Goal: Task Accomplishment & Management: Manage account settings

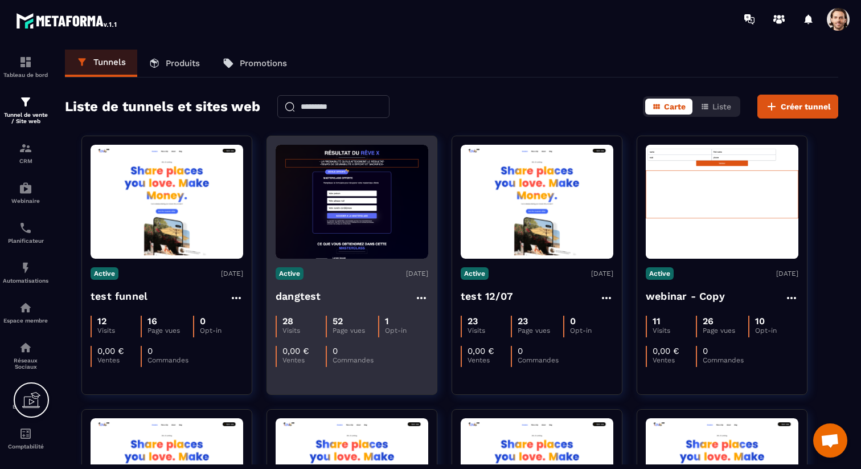
click at [360, 249] on img at bounding box center [352, 202] width 153 height 114
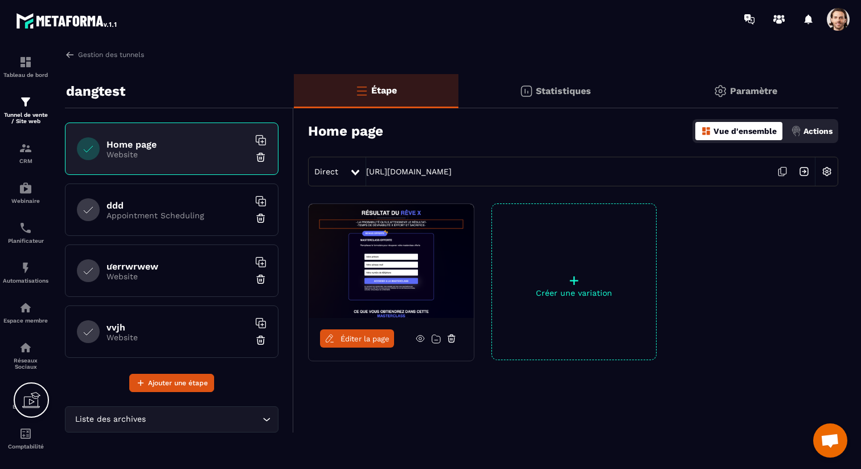
click at [745, 93] on p "Paramètre" at bounding box center [753, 90] width 47 height 11
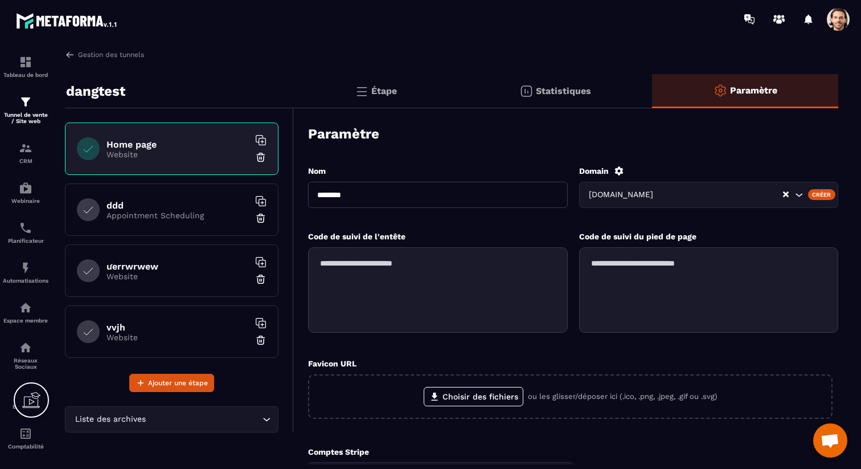
click at [690, 193] on div "[DOMAIN_NAME]" at bounding box center [684, 194] width 198 height 13
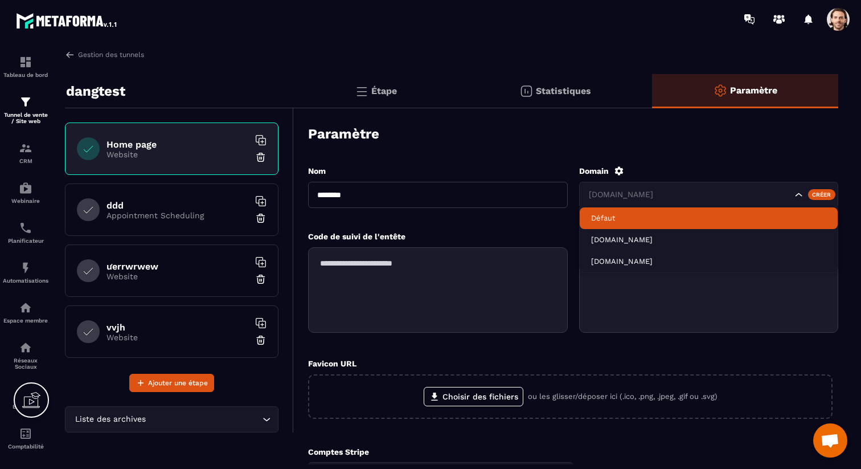
click at [629, 134] on div "Paramètre" at bounding box center [573, 134] width 530 height 40
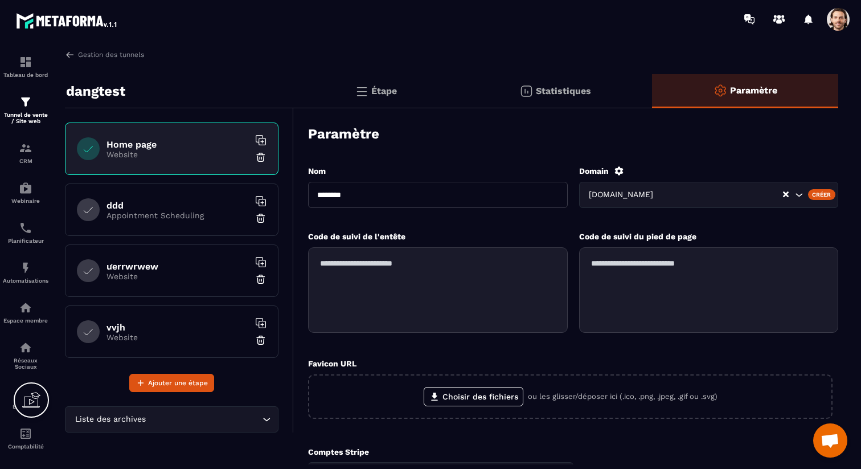
click at [458, 96] on div "Étape" at bounding box center [555, 91] width 194 height 34
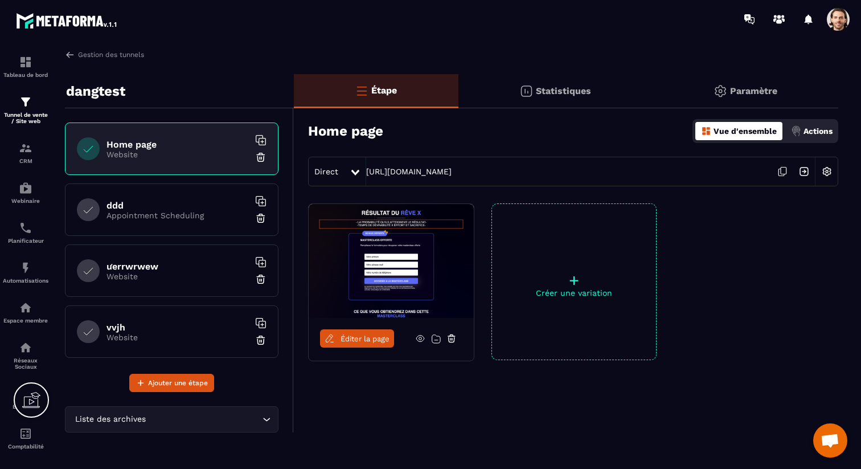
click at [826, 173] on img at bounding box center [827, 172] width 22 height 22
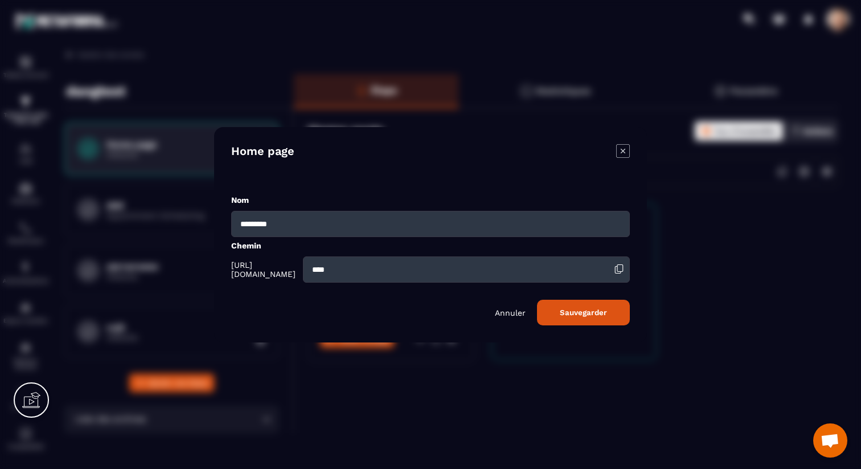
click at [243, 253] on div "Chemin [URL][DOMAIN_NAME] ****" at bounding box center [430, 261] width 399 height 43
click at [260, 253] on div "Chemin [URL][DOMAIN_NAME] ****" at bounding box center [430, 261] width 399 height 43
click at [622, 153] on icon "Modal window" at bounding box center [623, 151] width 14 height 14
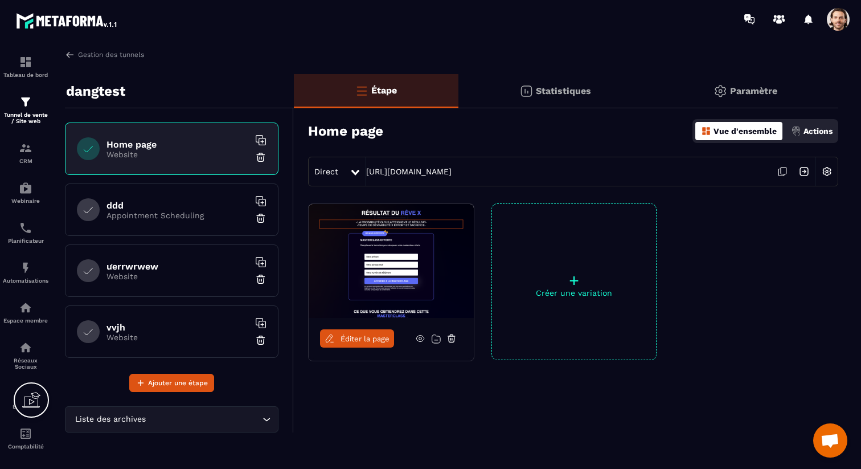
click at [203, 208] on h6 "ddd" at bounding box center [177, 205] width 142 height 11
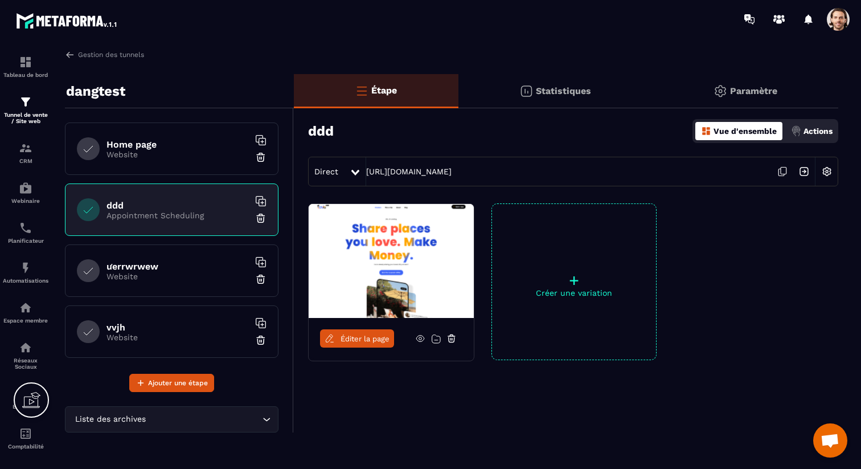
click at [822, 175] on img at bounding box center [827, 172] width 22 height 22
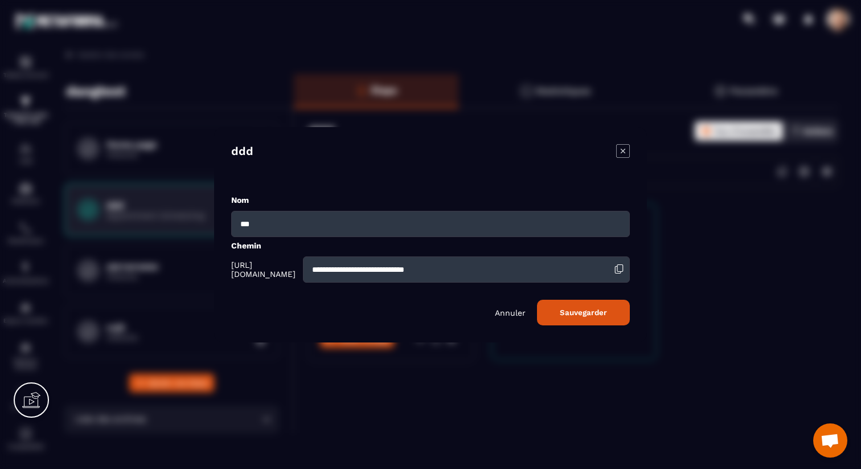
click at [624, 147] on icon "Modal window" at bounding box center [623, 151] width 14 height 14
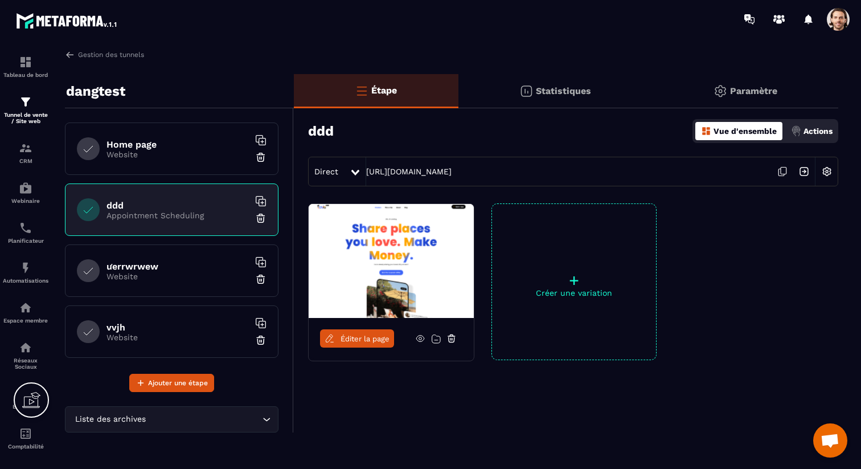
click at [146, 162] on div "Home page Website" at bounding box center [172, 148] width 214 height 52
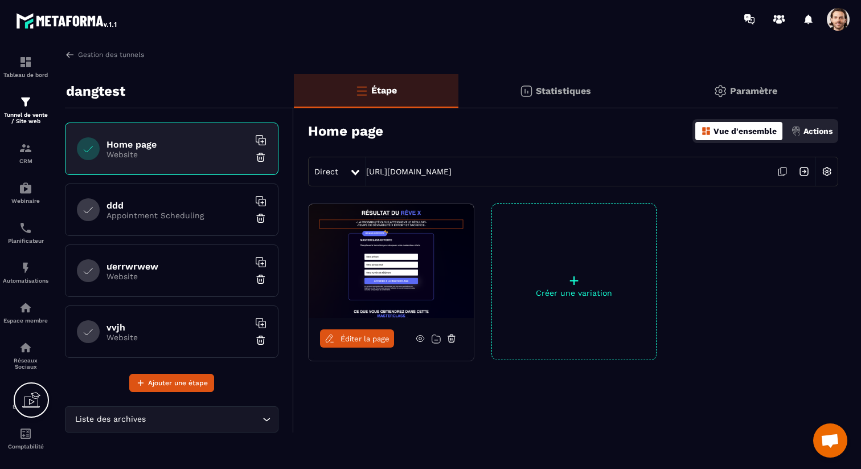
click at [819, 170] on img at bounding box center [827, 172] width 22 height 22
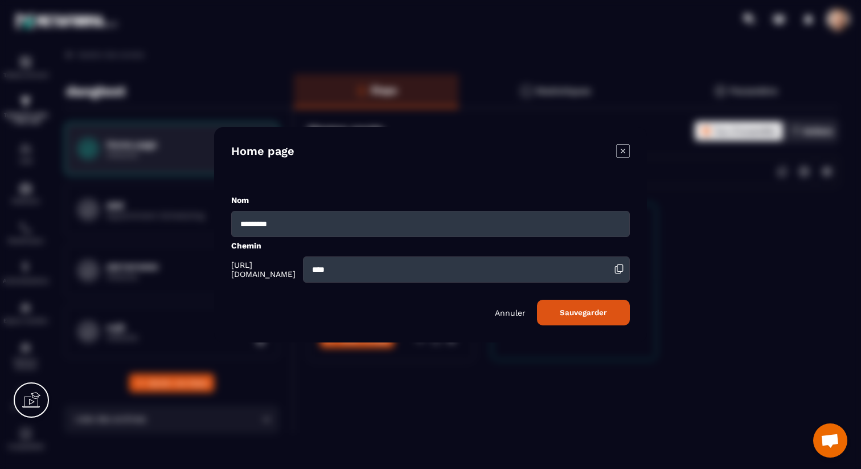
click at [245, 256] on div "[URL][DOMAIN_NAME] ****" at bounding box center [430, 269] width 399 height 26
click at [621, 159] on div "Home page" at bounding box center [430, 160] width 399 height 33
click at [626, 153] on icon "Modal window" at bounding box center [623, 151] width 14 height 14
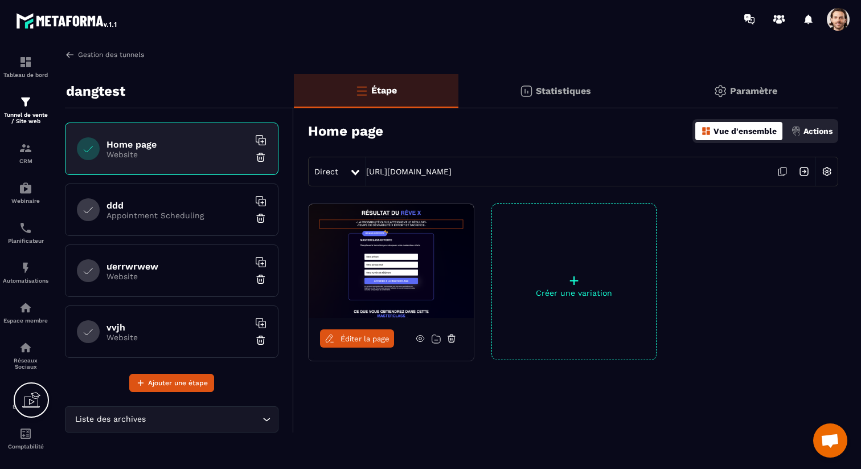
click at [100, 54] on link "Gestion des tunnels" at bounding box center [104, 55] width 79 height 10
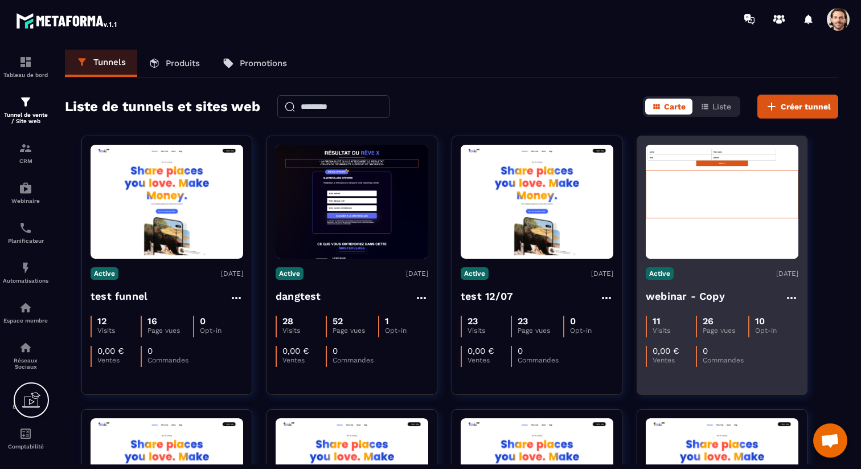
click at [683, 303] on h4 "webinar - Copy" at bounding box center [685, 296] width 79 height 16
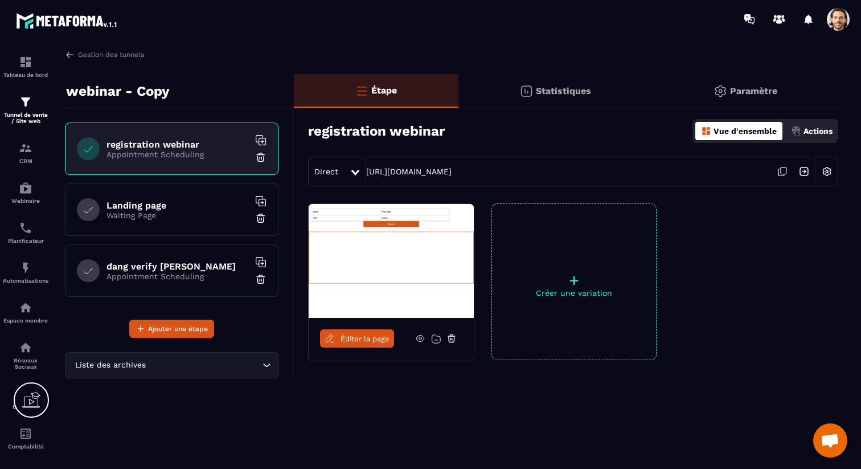
click at [762, 102] on div "Paramètre" at bounding box center [745, 91] width 186 height 34
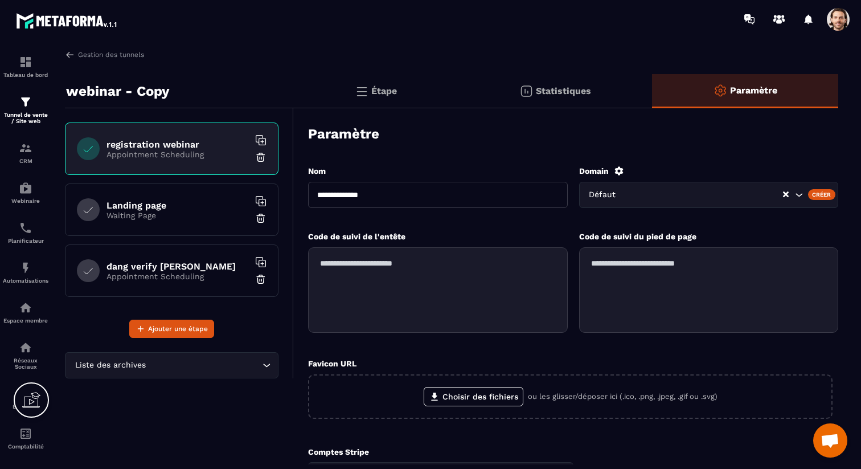
click at [710, 197] on input "Search for option" at bounding box center [703, 194] width 155 height 13
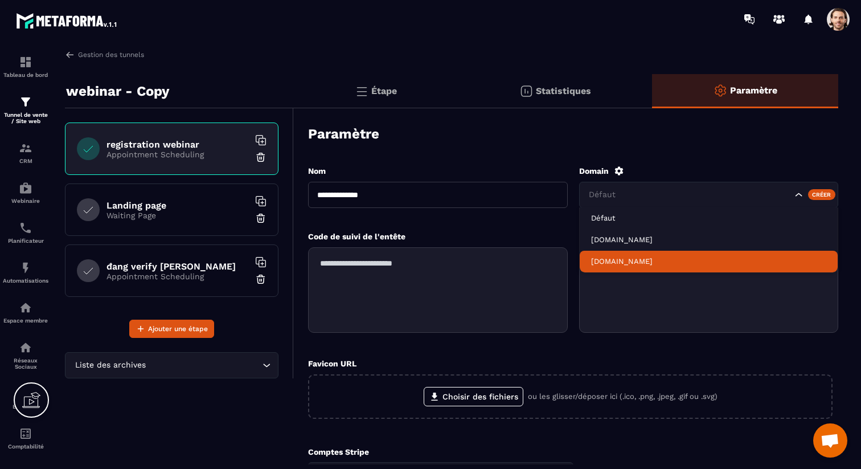
click at [688, 259] on p "[DOMAIN_NAME]" at bounding box center [709, 261] width 236 height 10
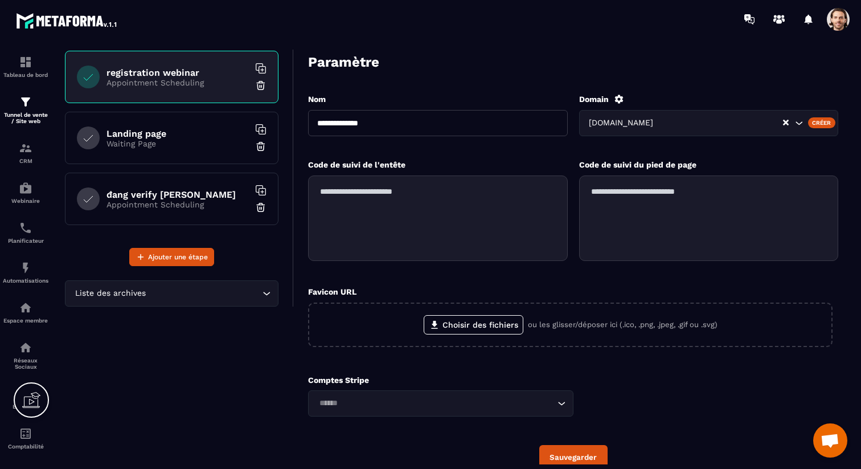
scroll to position [123, 0]
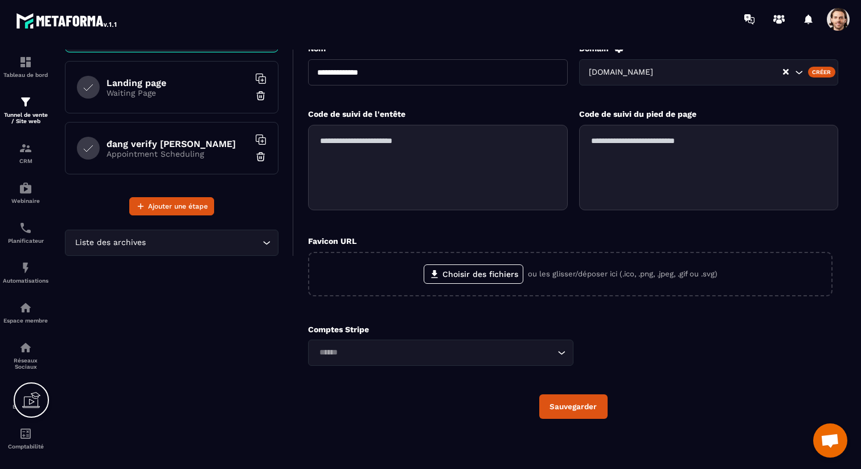
click at [556, 403] on button "Sauvegarder" at bounding box center [573, 406] width 68 height 24
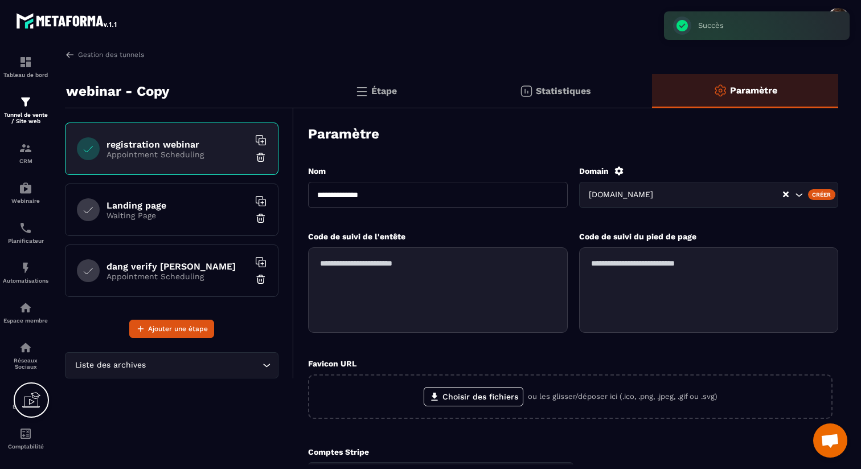
click at [458, 96] on div "Étape" at bounding box center [555, 91] width 194 height 34
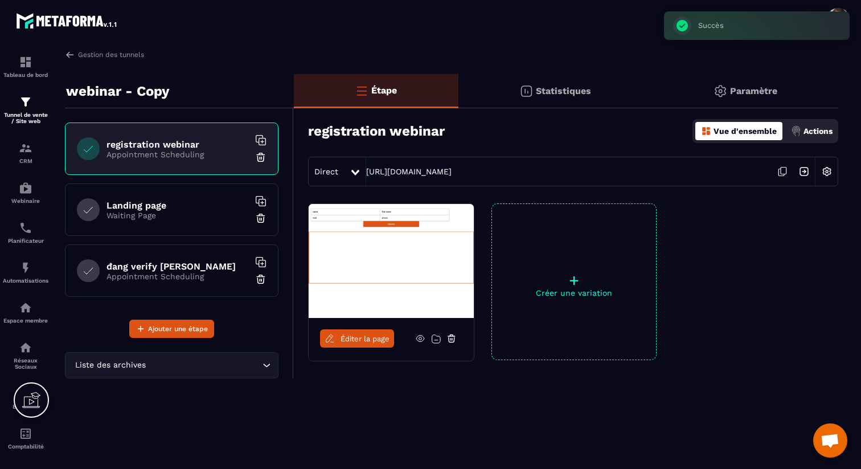
click at [826, 174] on img at bounding box center [827, 172] width 22 height 22
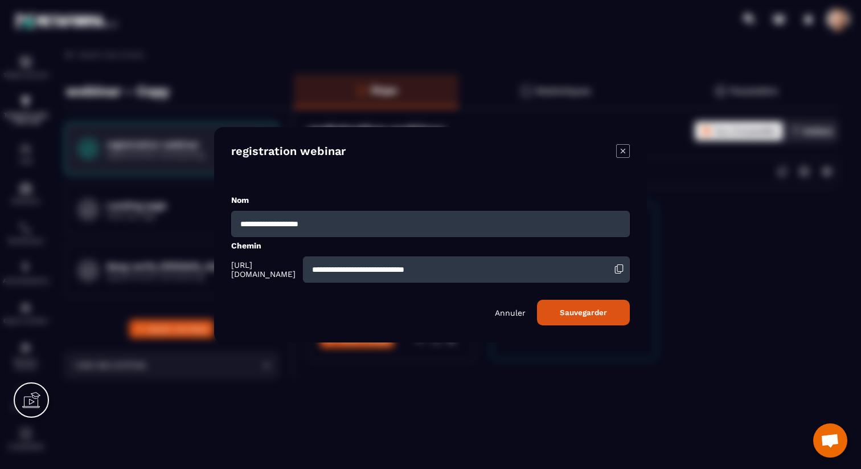
click at [621, 150] on icon "Modal window" at bounding box center [623, 151] width 14 height 14
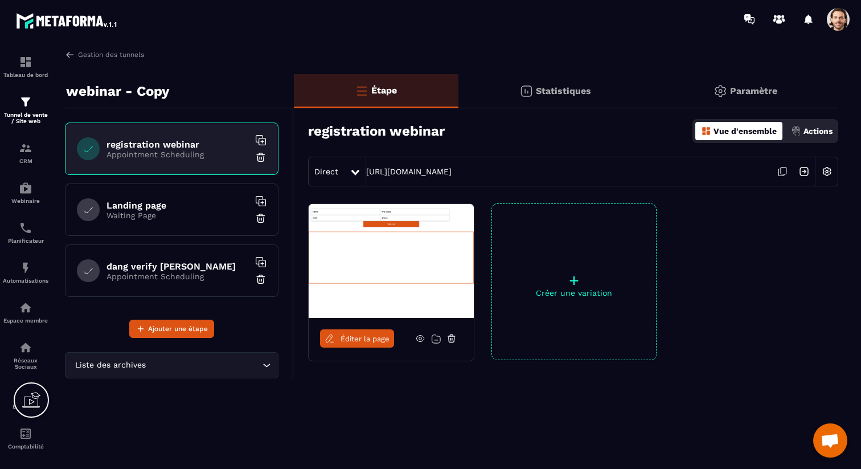
click at [183, 200] on h6 "Landing page" at bounding box center [177, 205] width 142 height 11
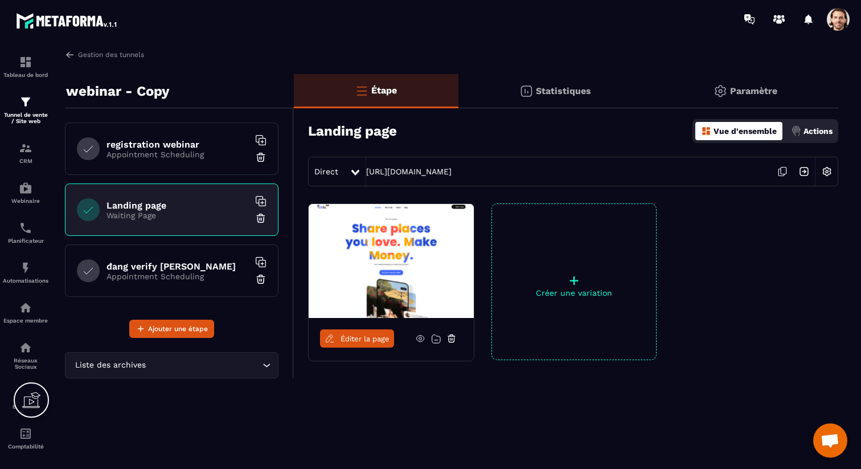
click at [833, 173] on img at bounding box center [827, 172] width 22 height 22
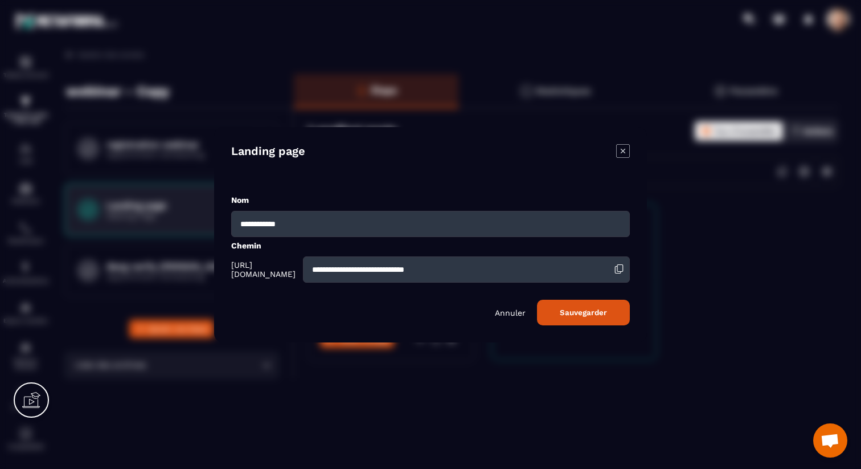
click at [237, 255] on div "**********" at bounding box center [430, 261] width 399 height 43
click at [274, 255] on div "**********" at bounding box center [430, 261] width 399 height 43
click at [621, 151] on icon "Modal window" at bounding box center [623, 151] width 14 height 14
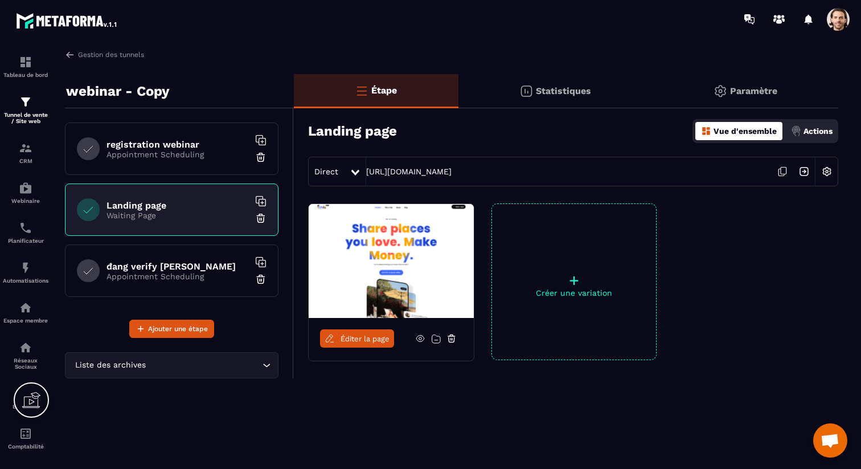
click at [836, 29] on span at bounding box center [838, 19] width 23 height 23
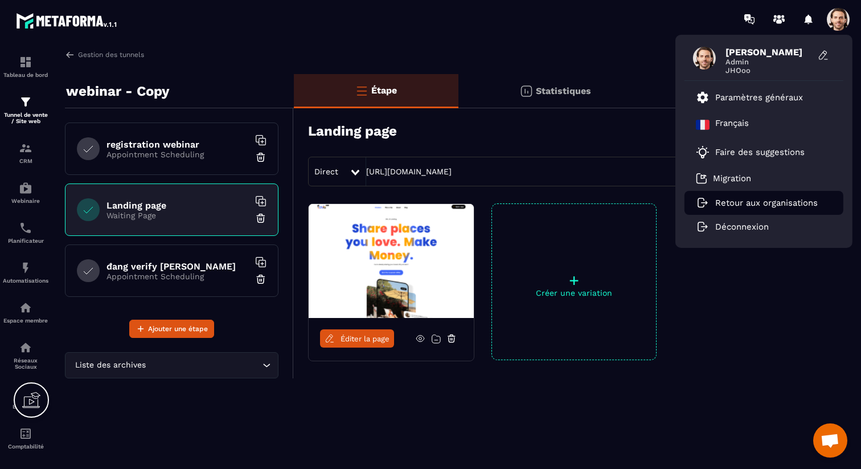
click at [766, 200] on p "Retour aux organisations" at bounding box center [766, 203] width 102 height 10
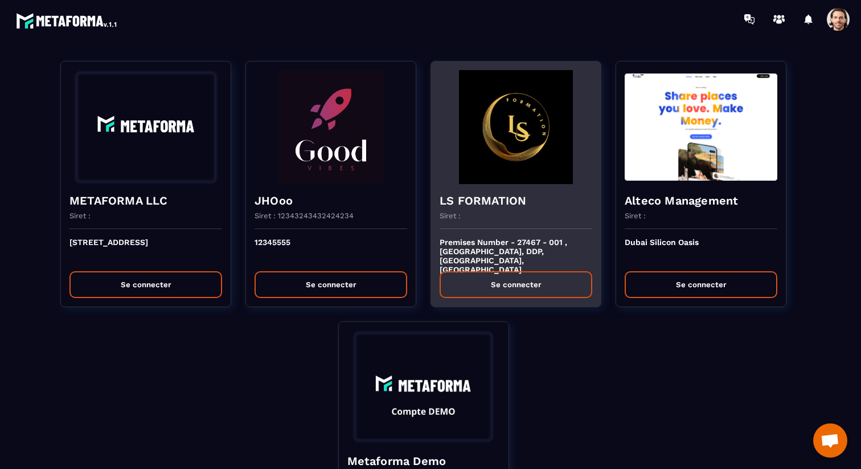
click at [531, 214] on div "Siret :" at bounding box center [516, 220] width 153 height 18
